Goal: Navigation & Orientation: Find specific page/section

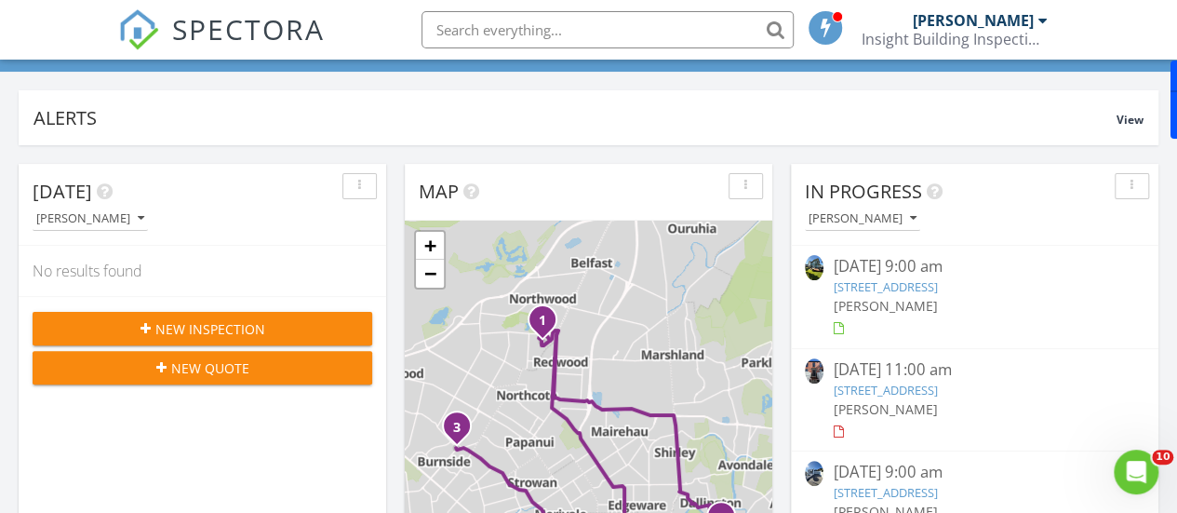
scroll to position [186, 0]
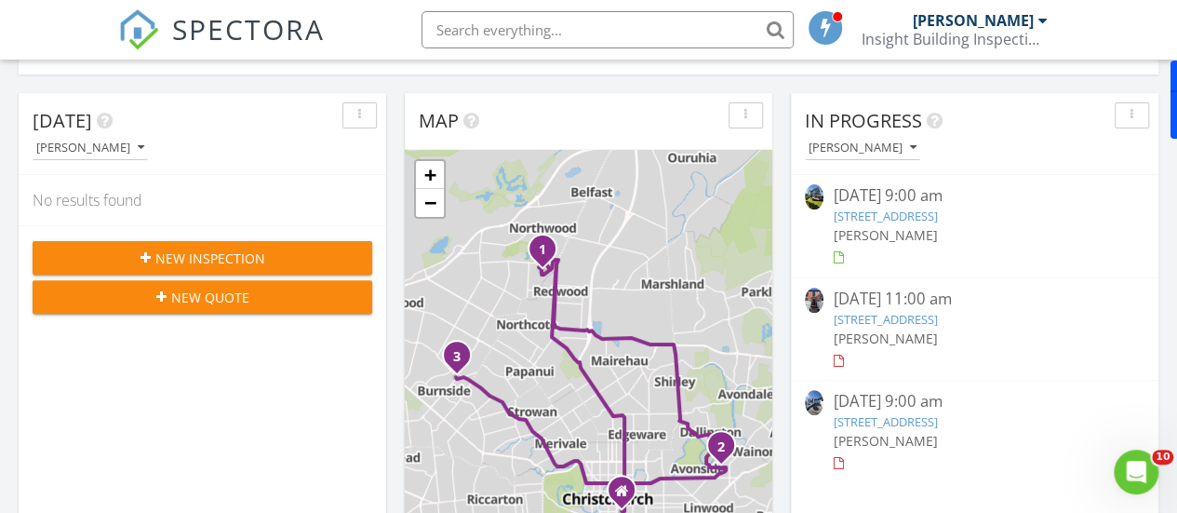
click at [889, 210] on link "89 Chapter St, Christchurch, Canterbury Region 8052" at bounding box center [884, 215] width 104 height 17
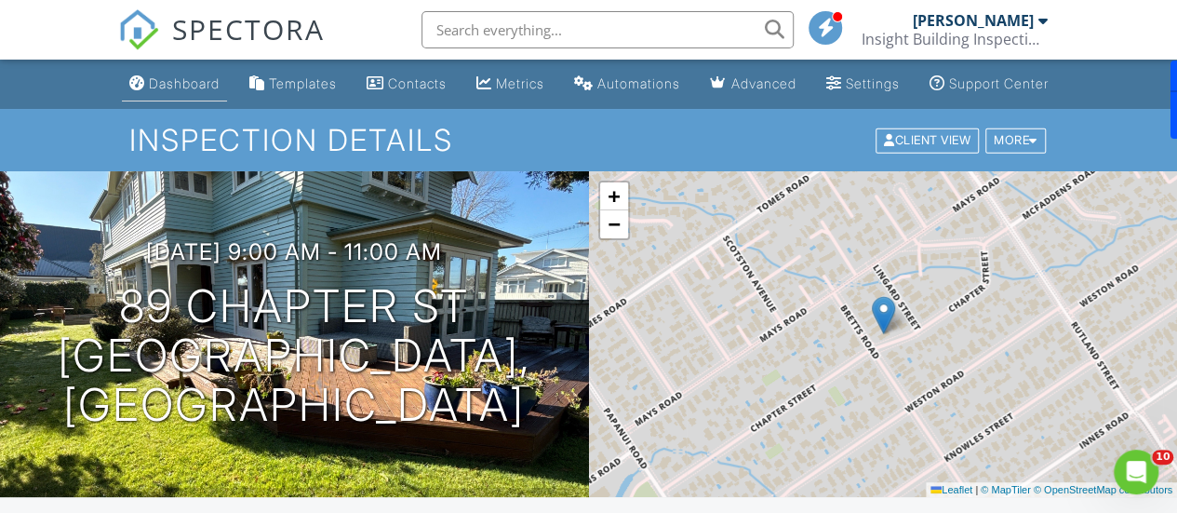
click at [161, 91] on div "Dashboard" at bounding box center [184, 83] width 71 height 16
click at [165, 92] on link "Dashboard" at bounding box center [174, 84] width 105 height 34
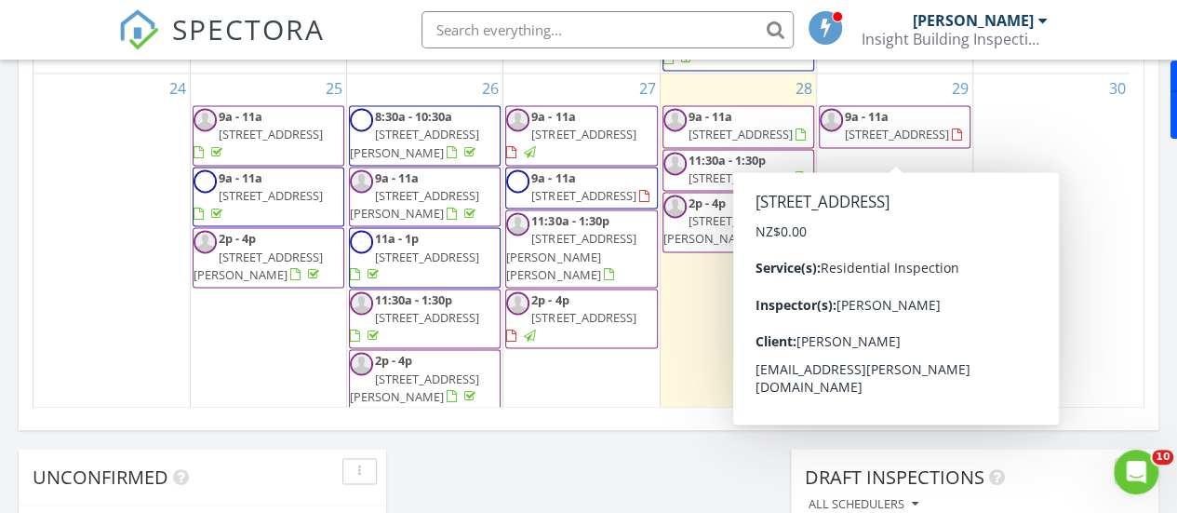
scroll to position [763, 0]
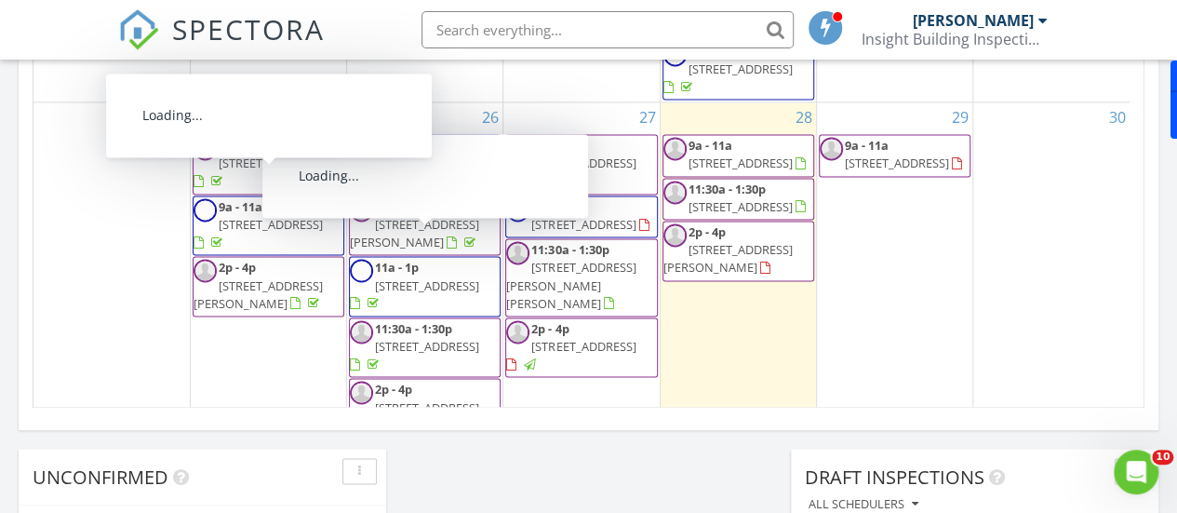
click at [398, 154] on span "36 Randolph St, Christchurch 8062" at bounding box center [414, 171] width 129 height 34
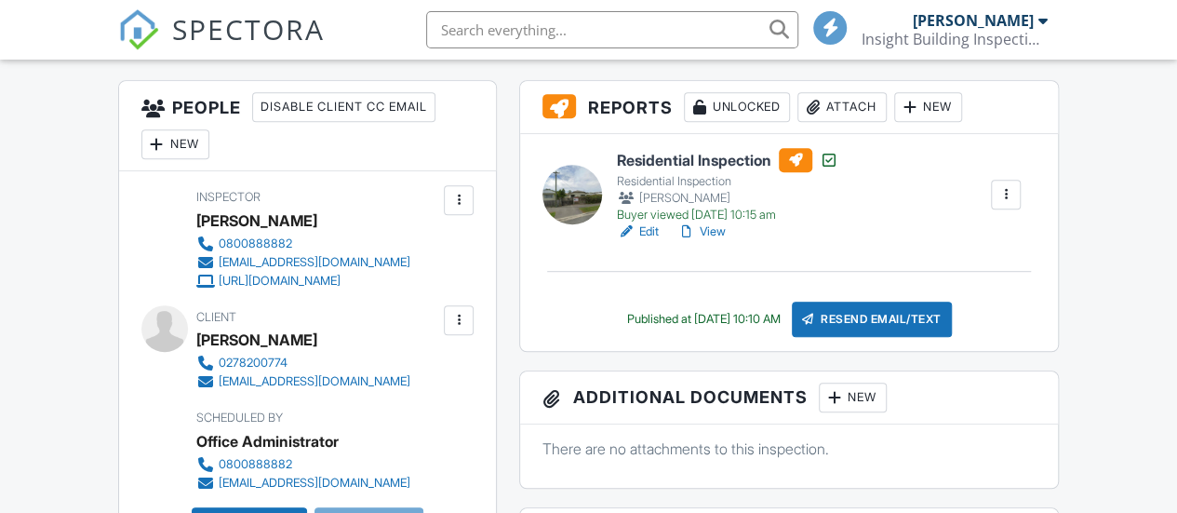
click at [659, 172] on h6 "Residential Inspection" at bounding box center [727, 160] width 221 height 24
